Goal: Information Seeking & Learning: Learn about a topic

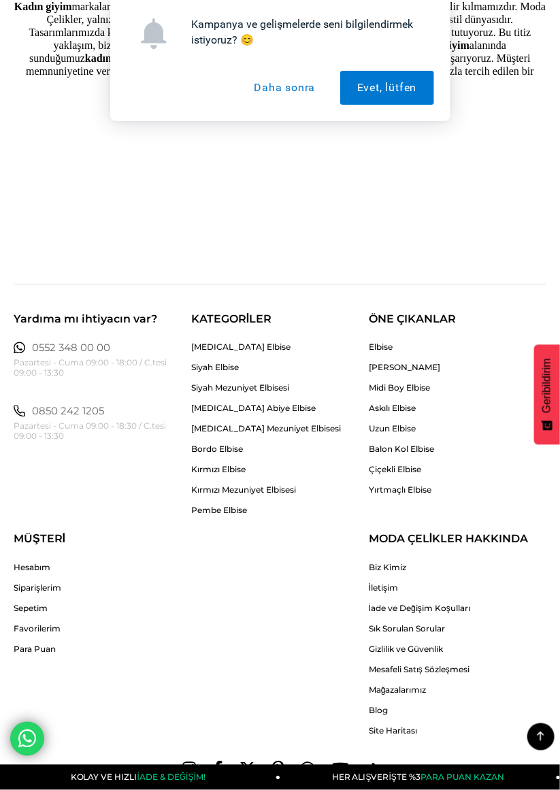
scroll to position [1588, 0]
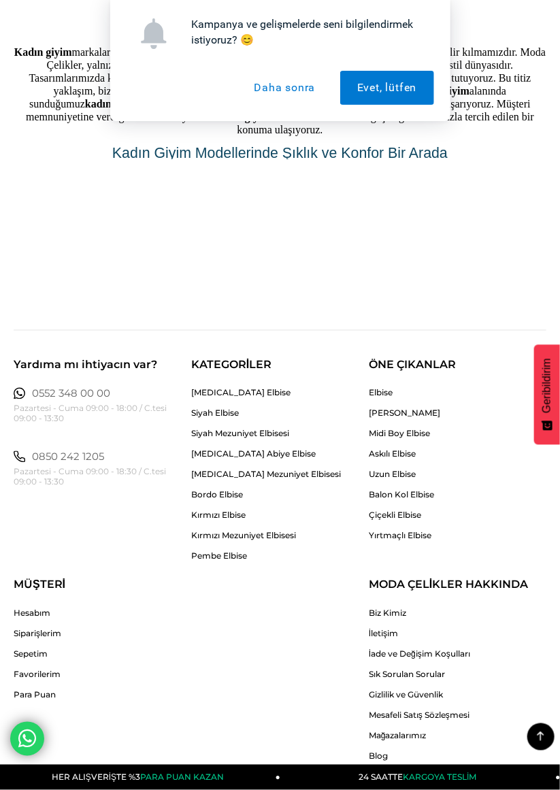
click at [401, 412] on link "[PERSON_NAME]" at bounding box center [404, 413] width 71 height 10
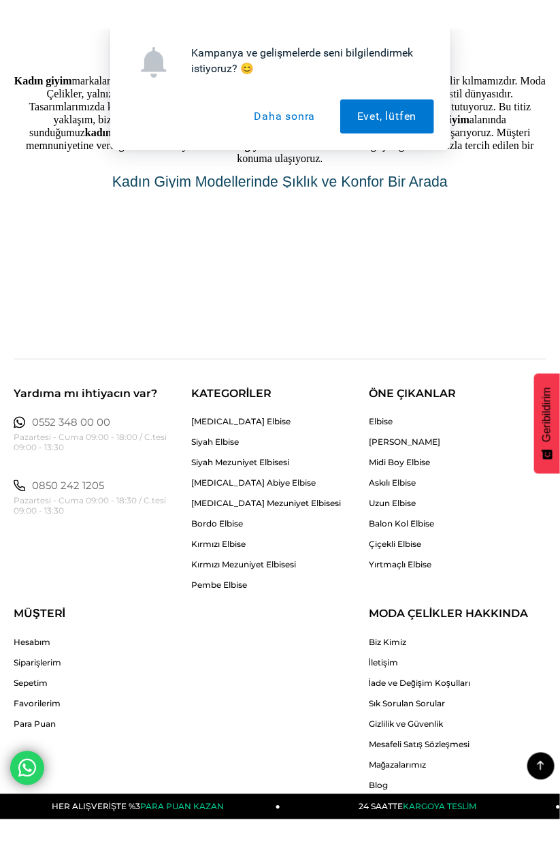
scroll to position [1645, 0]
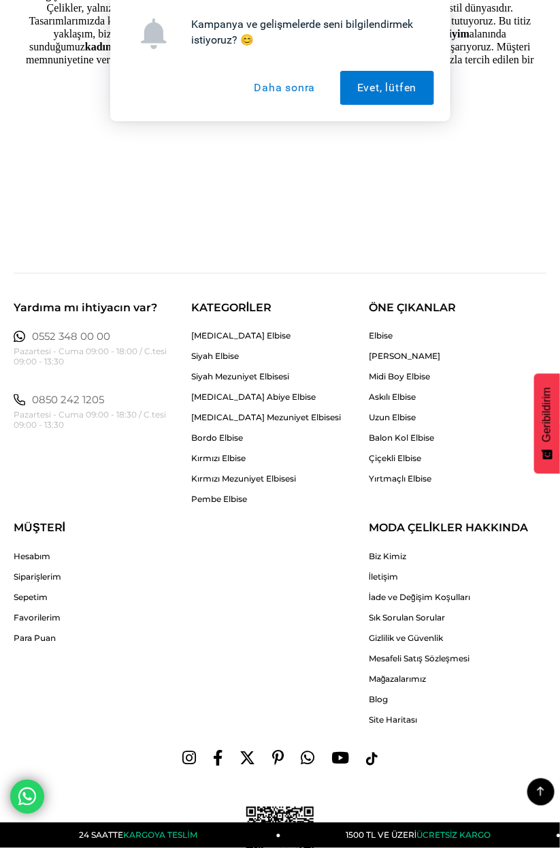
click at [387, 332] on link "Elbise" at bounding box center [404, 336] width 71 height 10
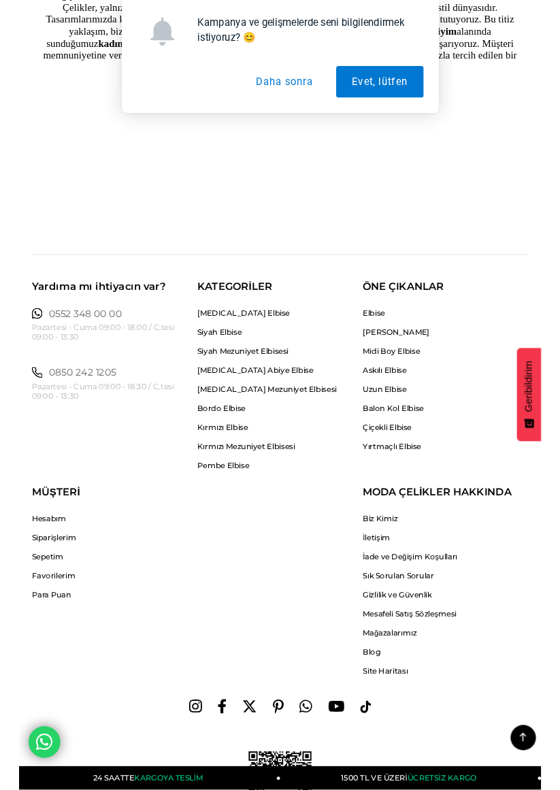
scroll to position [1703, 0]
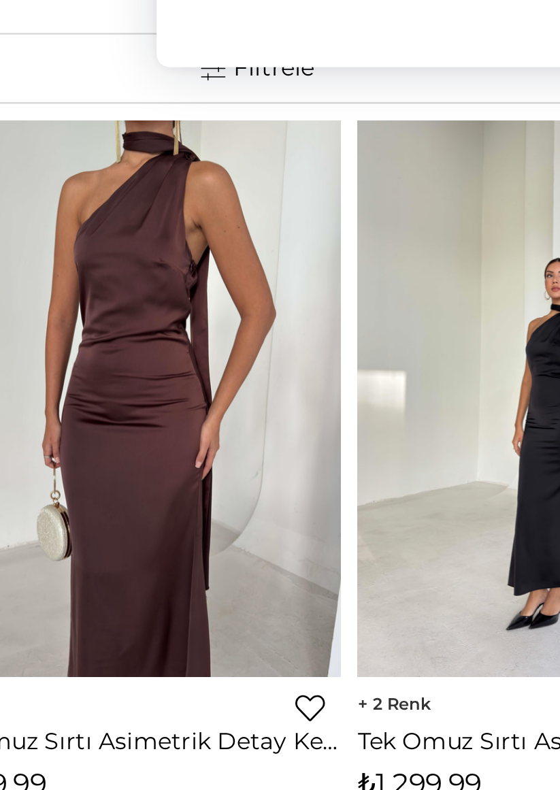
scroll to position [50, 0]
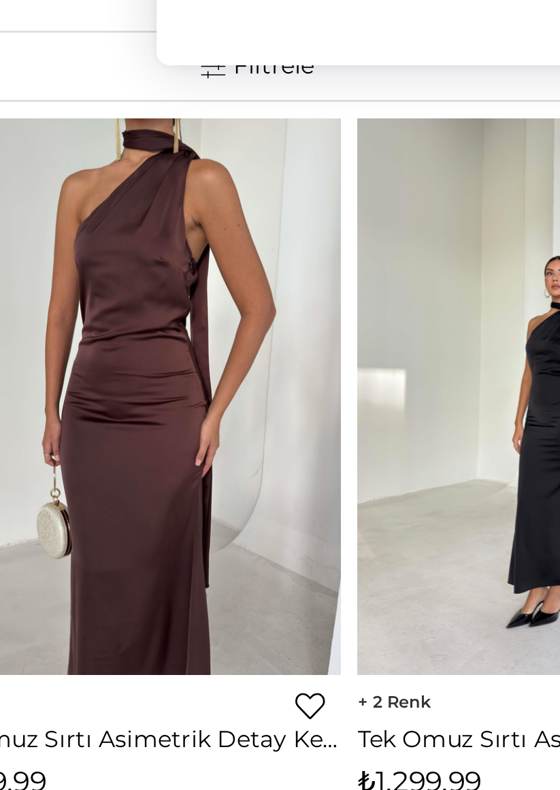
click at [151, 340] on img at bounding box center [100, 258] width 173 height 231
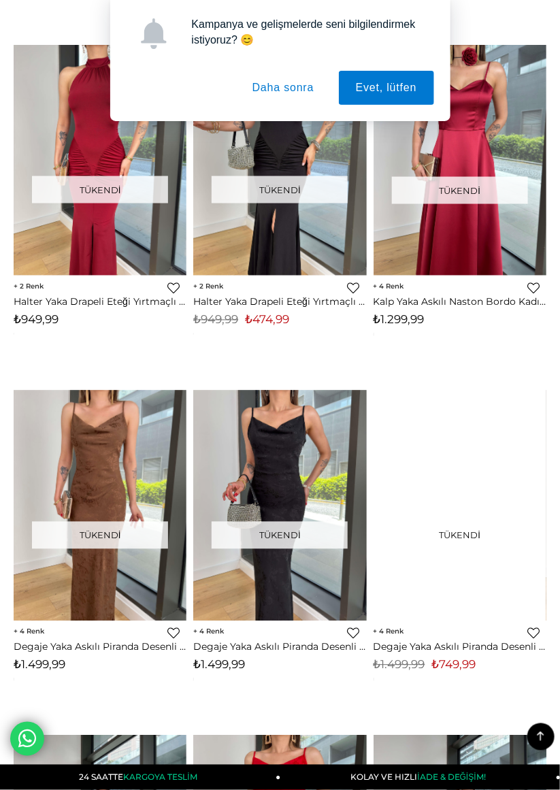
scroll to position [4336, 0]
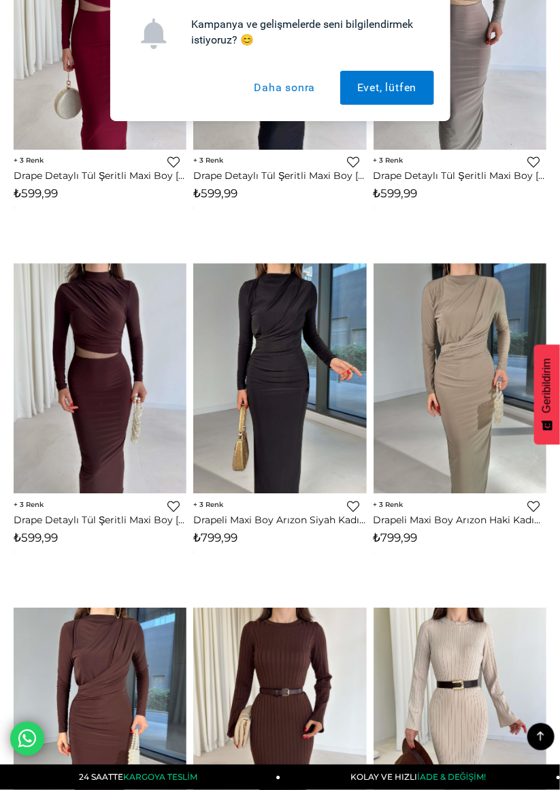
scroll to position [7824, 0]
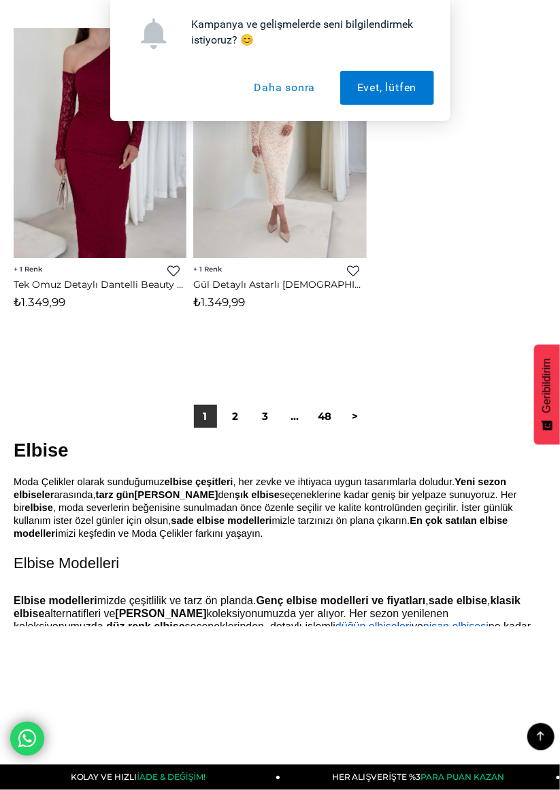
click at [236, 416] on link "2" at bounding box center [235, 416] width 23 height 23
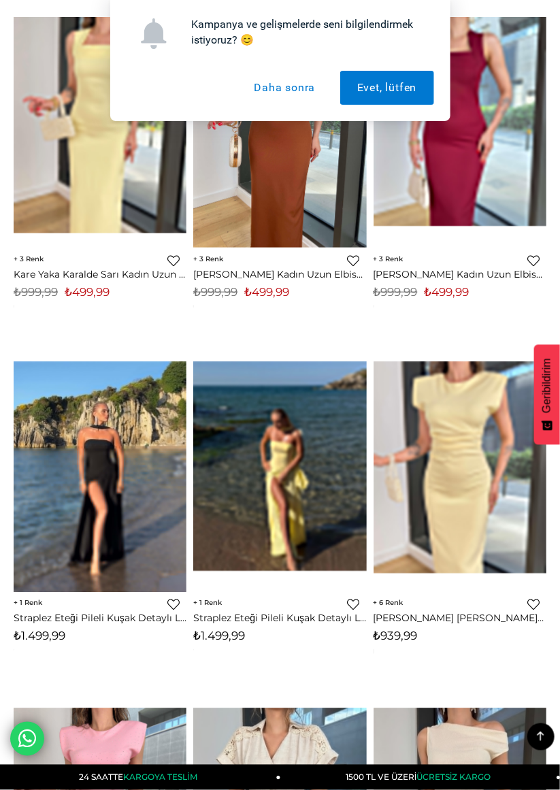
scroll to position [8102, 0]
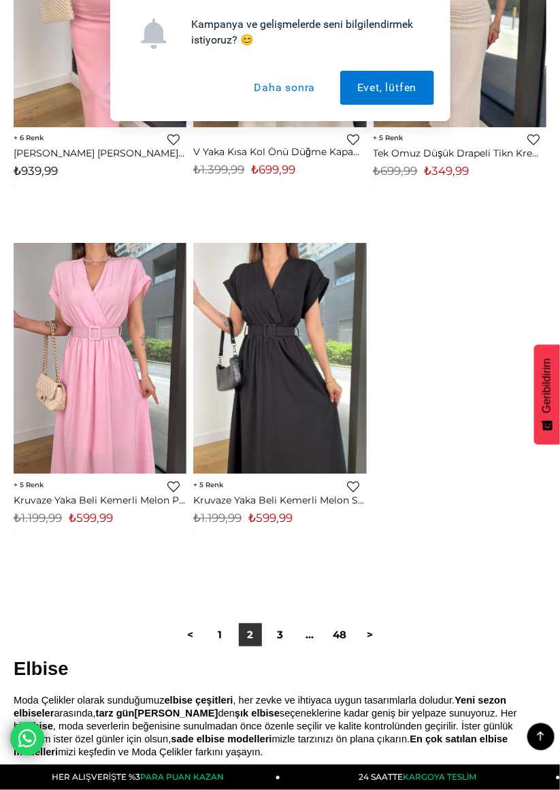
click at [278, 637] on link "3" at bounding box center [280, 635] width 23 height 23
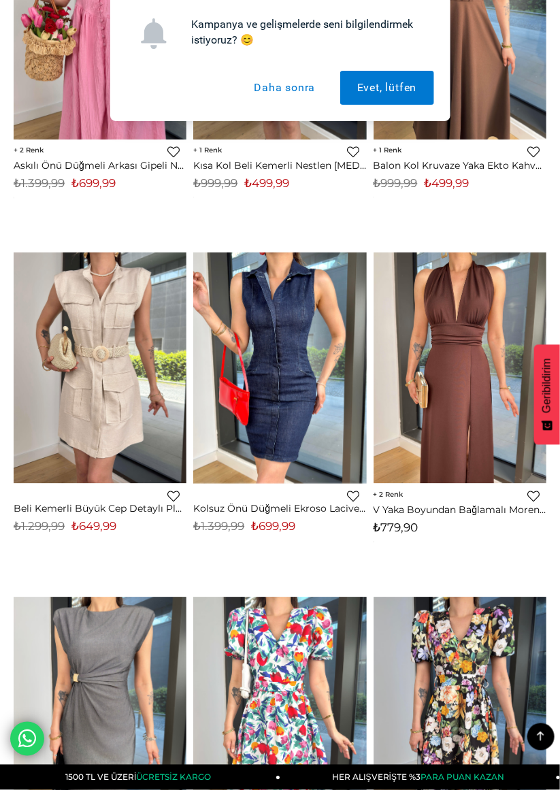
scroll to position [7203, 0]
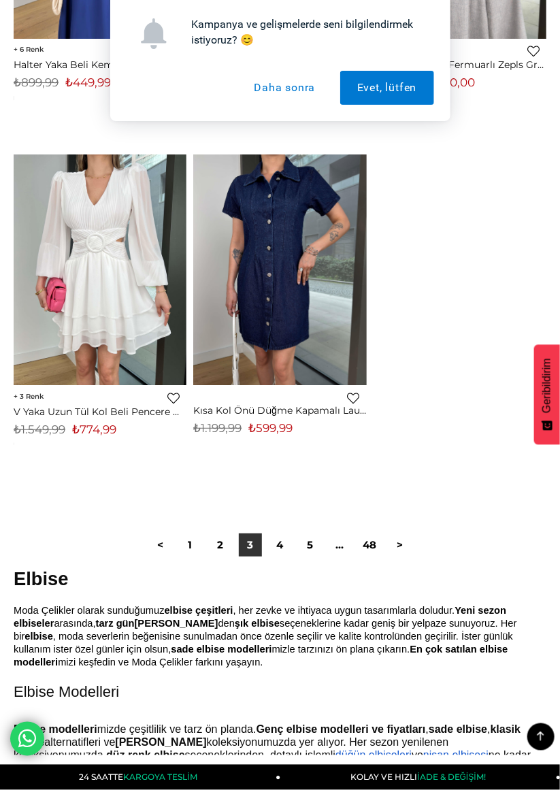
click at [279, 548] on link "4" at bounding box center [280, 545] width 23 height 23
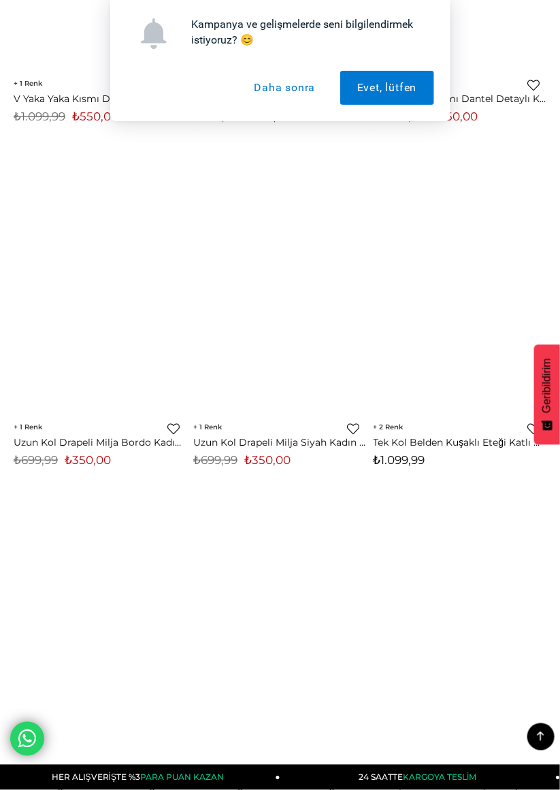
scroll to position [6964, 0]
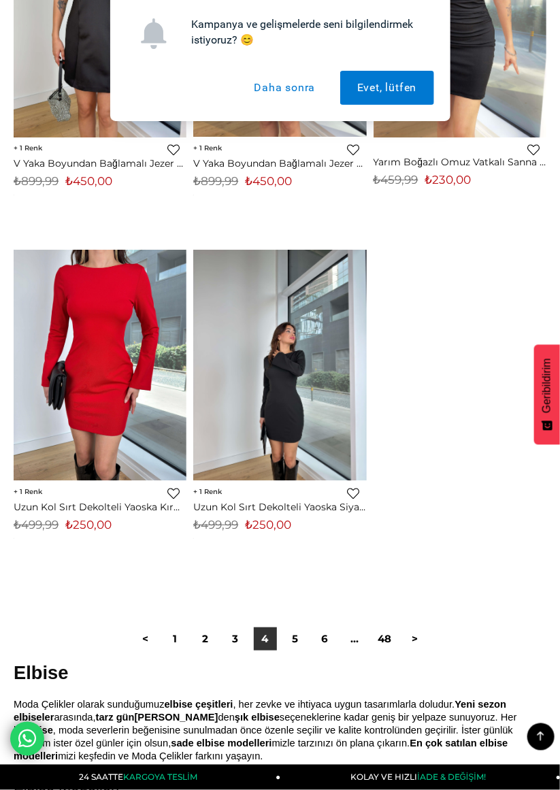
click at [298, 647] on link "5" at bounding box center [295, 639] width 23 height 23
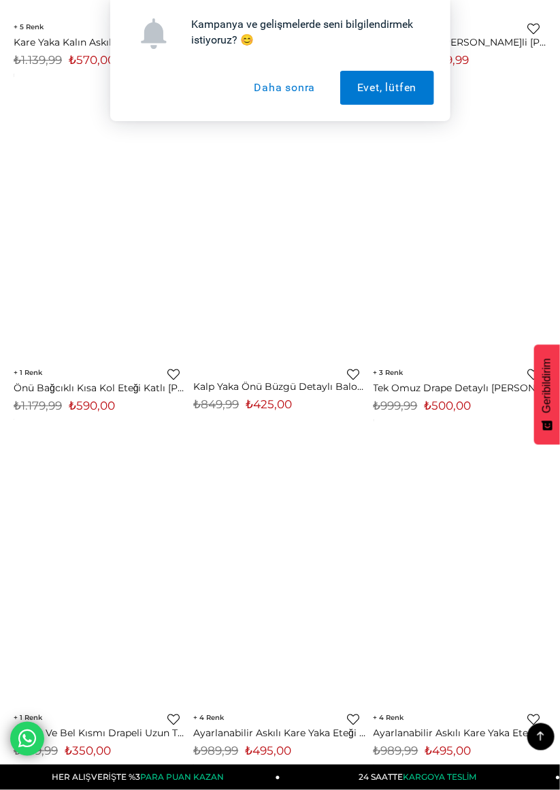
scroll to position [7696, 0]
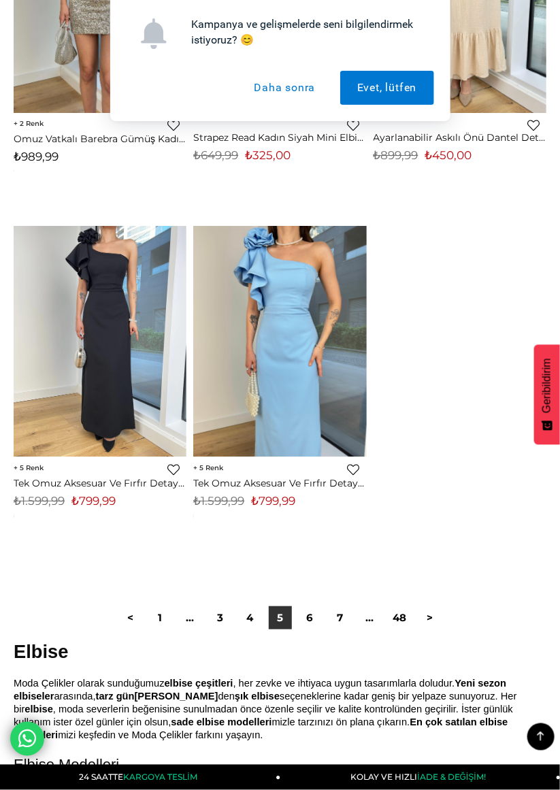
click at [304, 628] on link "6" at bounding box center [310, 618] width 23 height 23
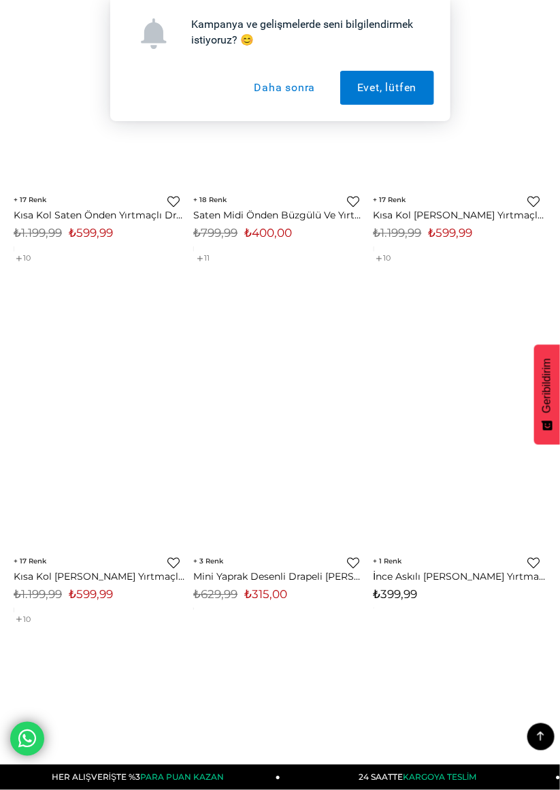
scroll to position [8420, 0]
